Goal: Transaction & Acquisition: Book appointment/travel/reservation

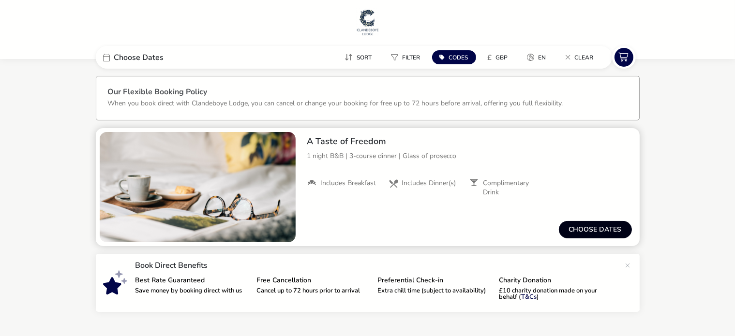
click at [589, 227] on button "Choose dates" at bounding box center [595, 229] width 73 height 17
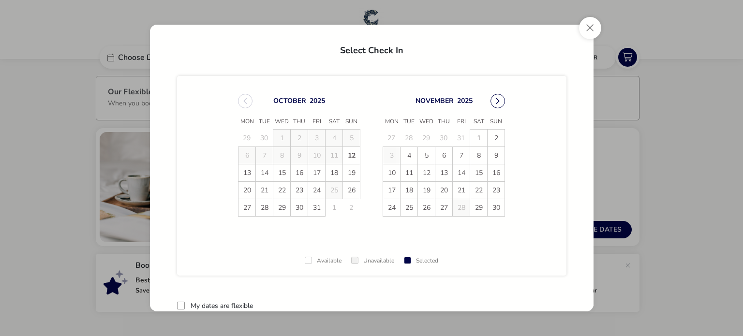
click at [493, 104] on button "Next Month" at bounding box center [498, 101] width 15 height 15
click at [481, 154] on span "13" at bounding box center [478, 155] width 17 height 17
click at [488, 154] on span "14" at bounding box center [496, 156] width 17 height 17
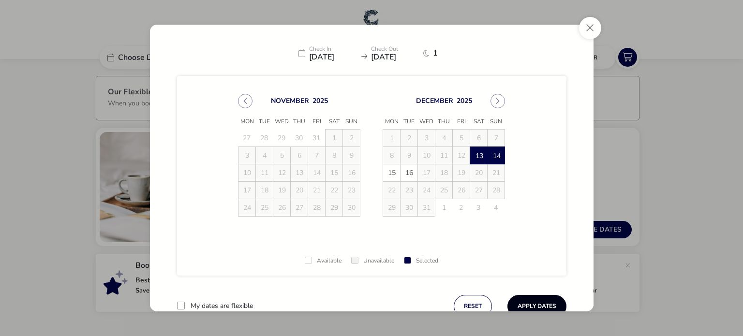
click at [531, 303] on button "Apply Dates" at bounding box center [537, 306] width 59 height 23
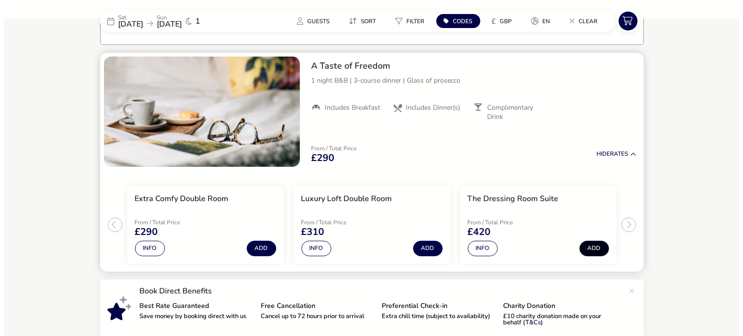
scroll to position [78, 0]
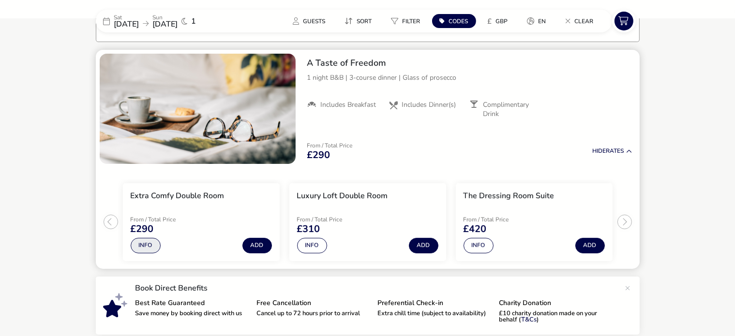
click at [147, 241] on button "Info" at bounding box center [146, 245] width 30 height 15
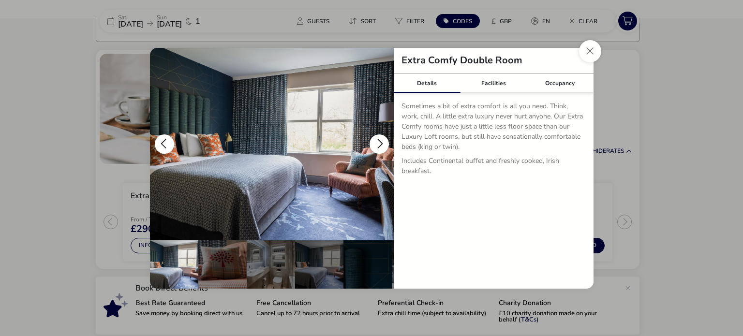
click at [380, 143] on button "details" at bounding box center [379, 144] width 19 height 19
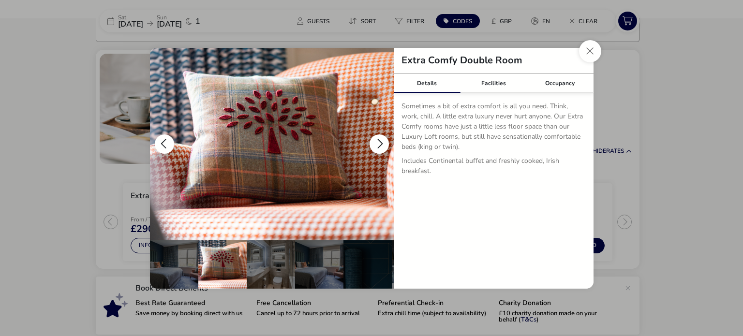
click at [380, 143] on button "details" at bounding box center [379, 144] width 19 height 19
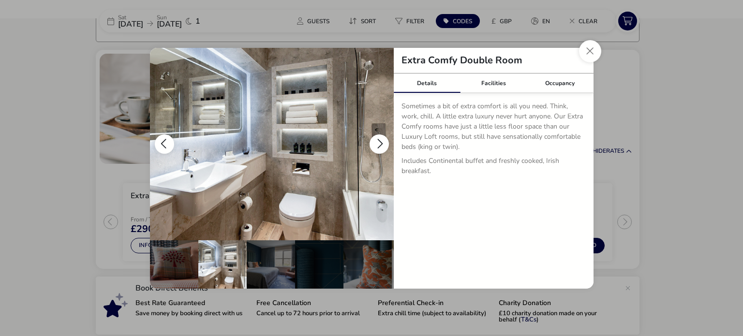
click at [380, 143] on button "details" at bounding box center [379, 144] width 19 height 19
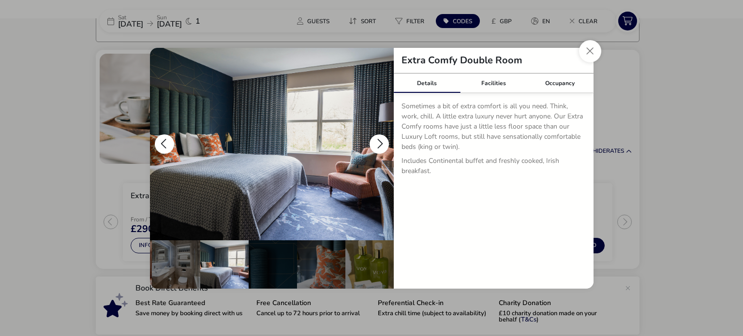
click at [380, 143] on button "details" at bounding box center [379, 144] width 19 height 19
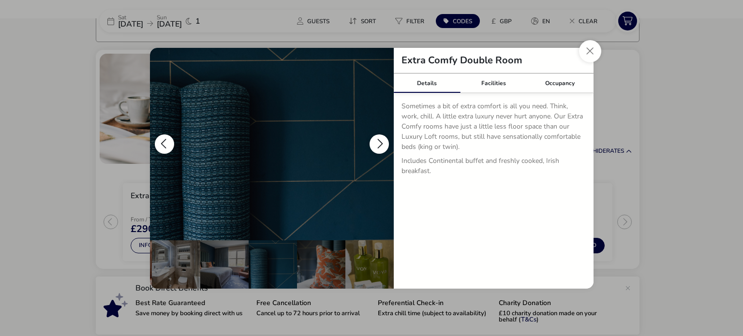
click at [380, 143] on button "details" at bounding box center [379, 144] width 19 height 19
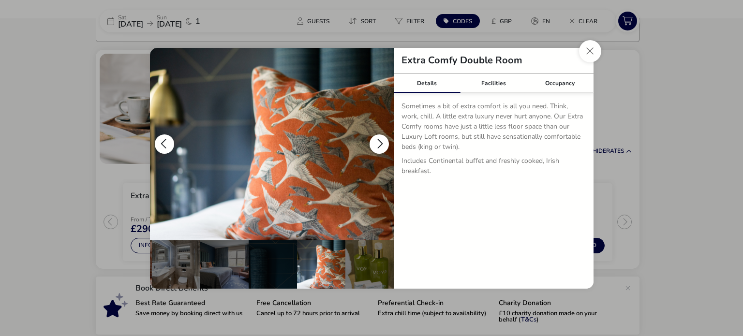
click at [380, 143] on button "details" at bounding box center [379, 144] width 19 height 19
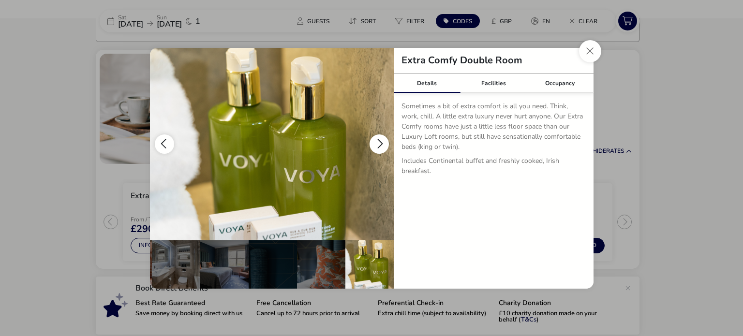
click at [380, 143] on button "details" at bounding box center [379, 144] width 19 height 19
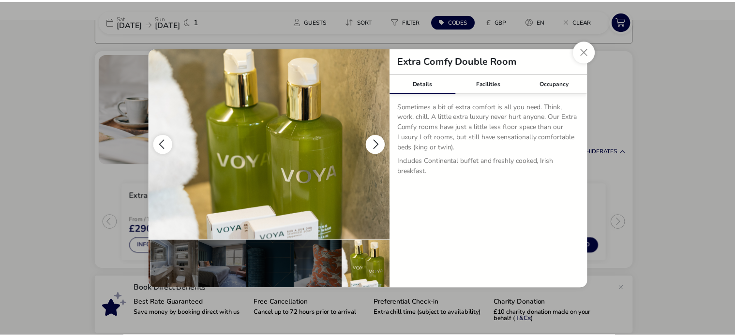
scroll to position [0, 0]
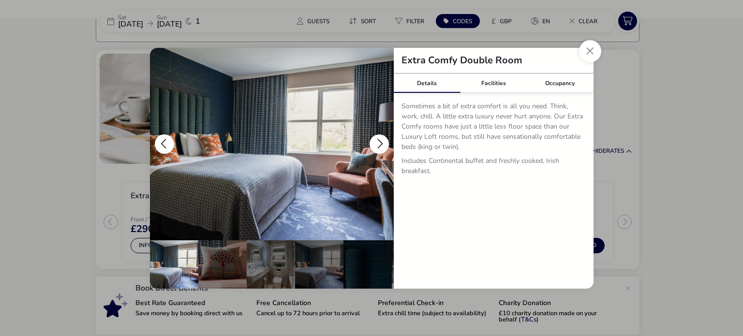
click at [380, 143] on button "details" at bounding box center [379, 144] width 19 height 19
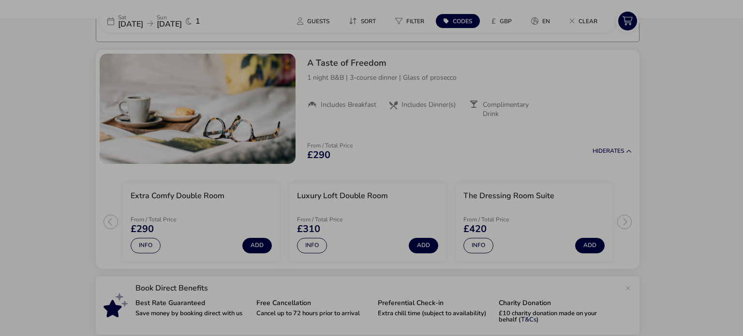
click at [605, 54] on div "Extra Comfy Double Room Details Facilities Occupancy Sometimes a bit of extra c…" at bounding box center [371, 168] width 743 height 336
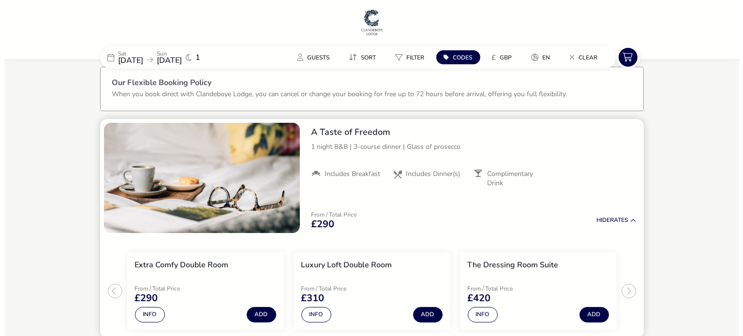
scroll to position [139, 0]
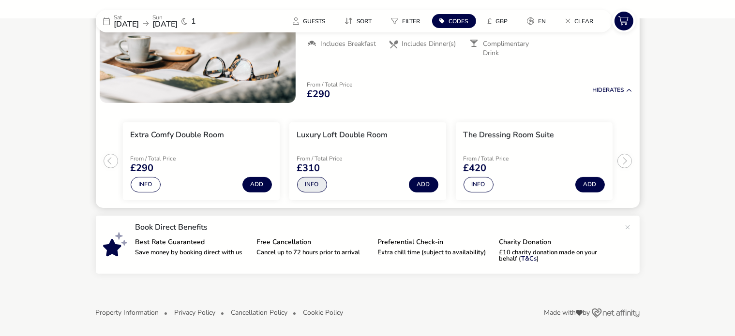
click at [311, 189] on button "Info" at bounding box center [312, 184] width 30 height 15
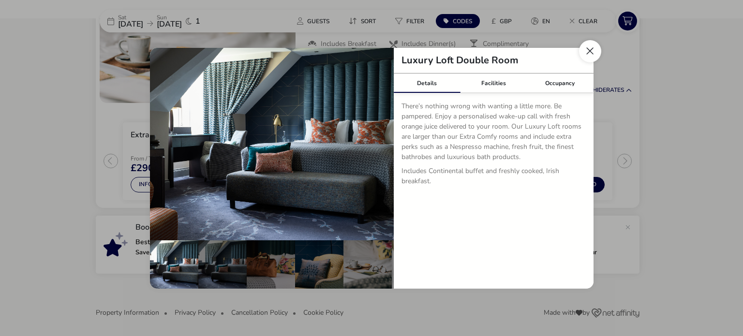
click at [590, 52] on button "Close dialog" at bounding box center [590, 51] width 22 height 22
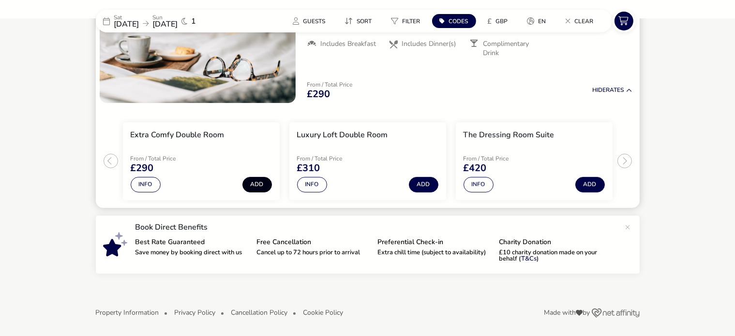
click at [254, 182] on button "Add" at bounding box center [257, 184] width 30 height 15
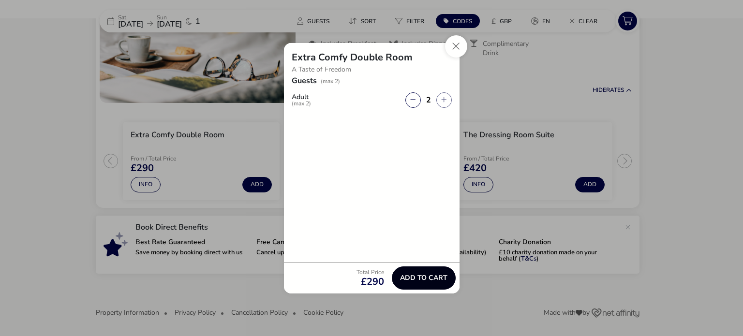
click at [413, 267] on button "Add to cart" at bounding box center [424, 278] width 64 height 23
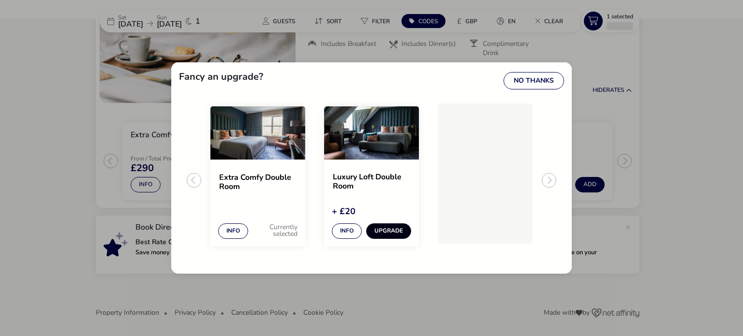
click at [396, 229] on button "Upgrade" at bounding box center [388, 231] width 45 height 15
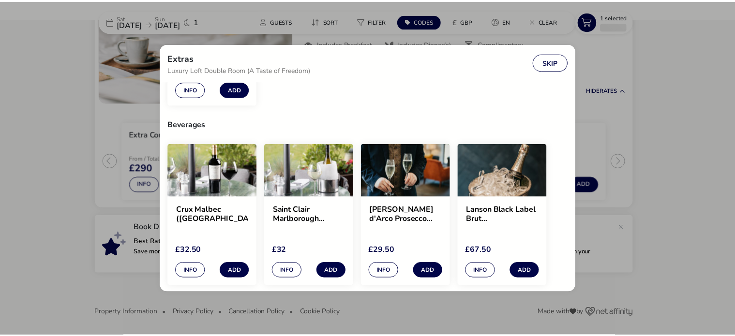
scroll to position [31, 0]
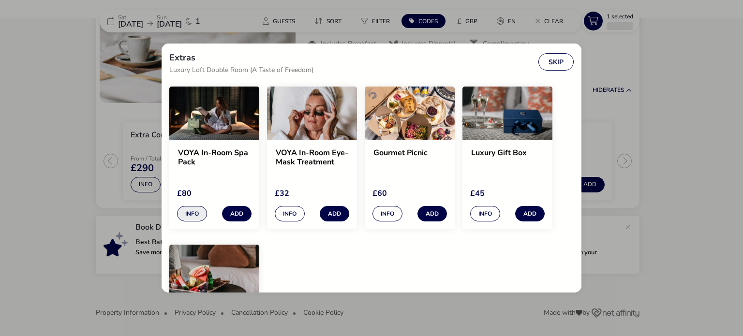
click at [192, 213] on button "Info" at bounding box center [192, 213] width 30 height 15
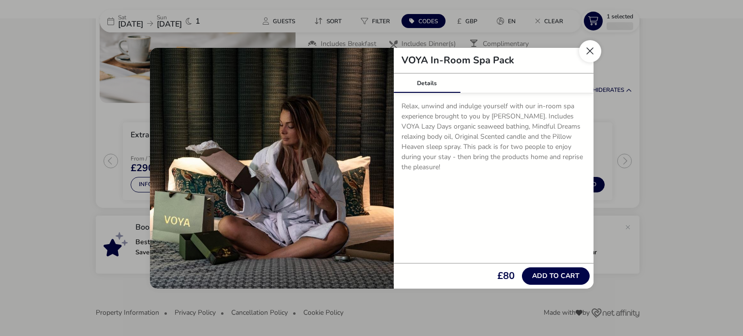
click at [595, 56] on button "Close" at bounding box center [590, 51] width 22 height 22
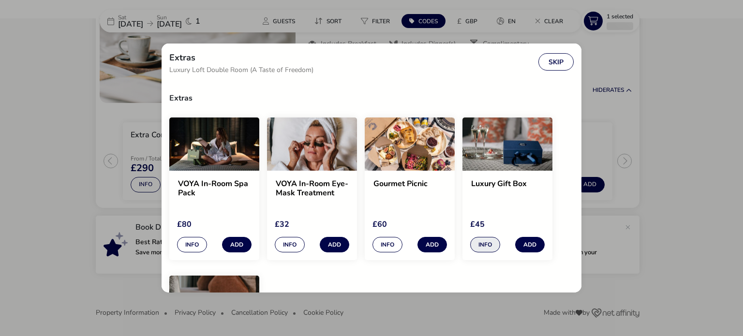
click at [483, 245] on button "Info" at bounding box center [485, 244] width 30 height 15
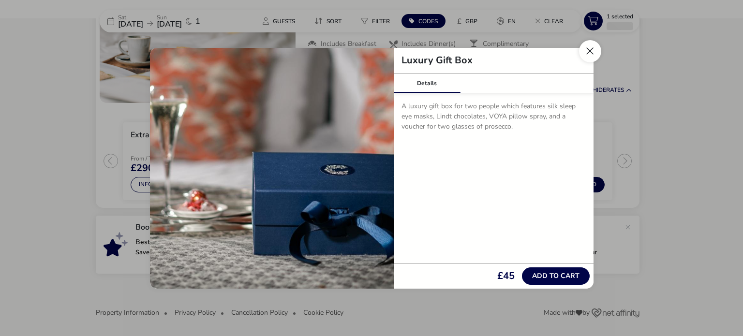
click at [591, 54] on button "Close" at bounding box center [590, 51] width 22 height 22
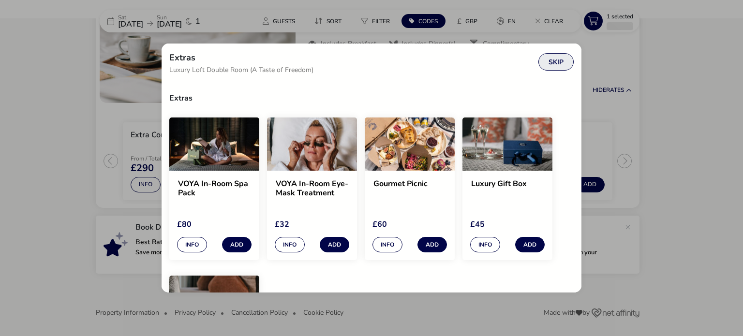
click at [546, 66] on button "Skip" at bounding box center [556, 61] width 35 height 17
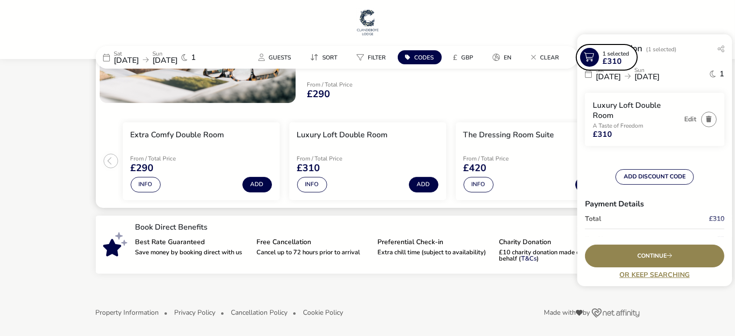
scroll to position [0, 0]
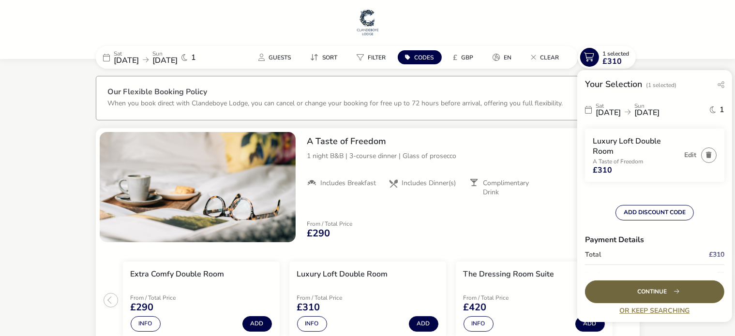
click at [626, 286] on div "Continue" at bounding box center [654, 292] width 139 height 23
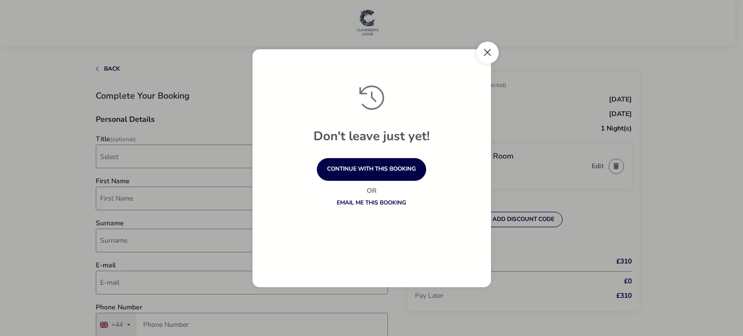
click at [490, 54] on button "Close" at bounding box center [488, 53] width 22 height 22
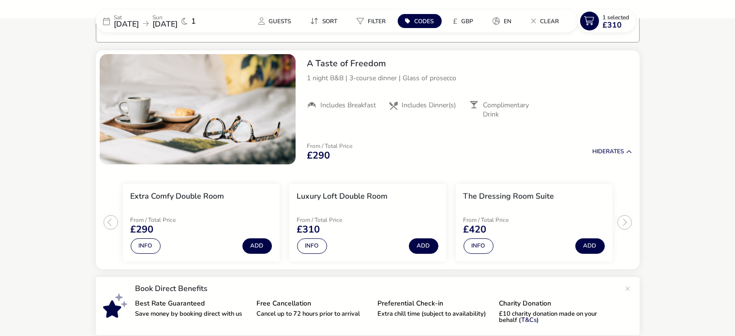
scroll to position [79, 0]
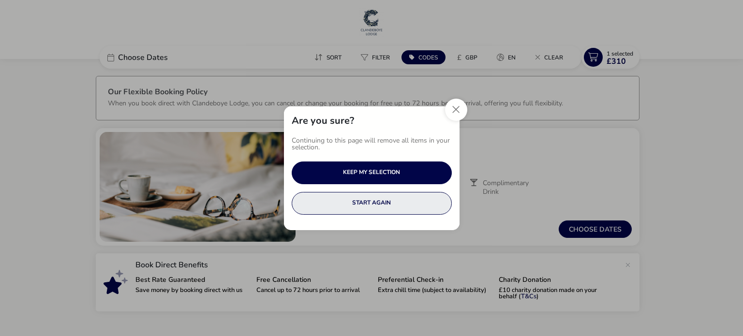
click at [349, 209] on button "START AGAIN" at bounding box center [372, 203] width 160 height 23
